Goal: Information Seeking & Learning: Stay updated

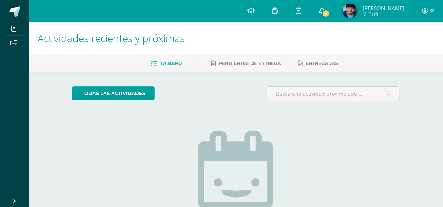
click at [325, 11] on link "4" at bounding box center [321, 11] width 23 height 22
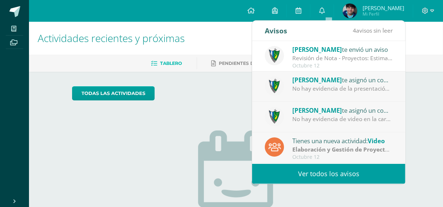
click at [333, 85] on div "No hay evidencia de la presentación en la carpeta de drive" at bounding box center [342, 88] width 101 height 8
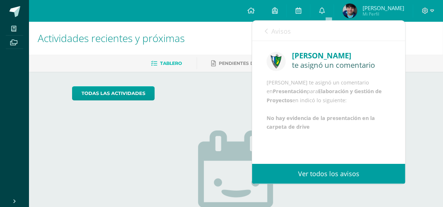
scroll to position [10, 0]
click at [277, 27] on span "Avisos" at bounding box center [281, 31] width 20 height 9
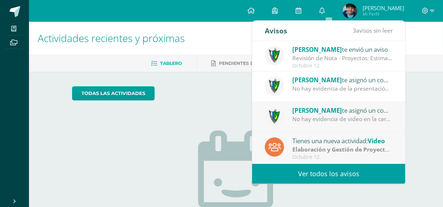
click at [325, 172] on link "Ver todos los avisos" at bounding box center [328, 174] width 153 height 20
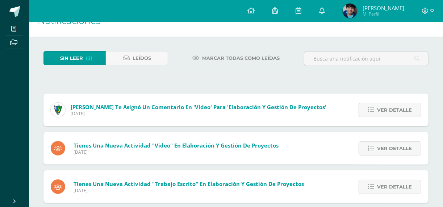
scroll to position [28, 0]
